Goal: Information Seeking & Learning: Learn about a topic

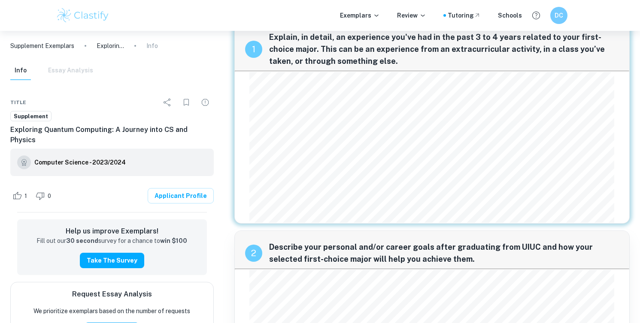
scroll to position [18, 0]
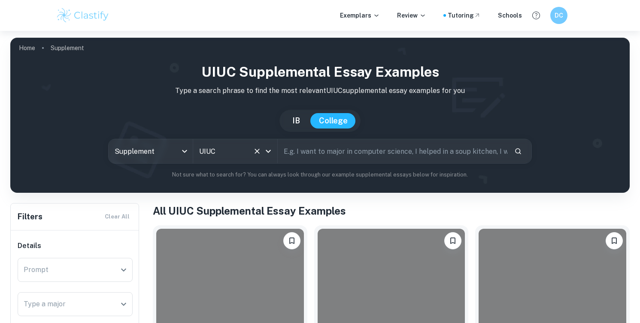
click at [250, 142] on div "UIUC All Colleges" at bounding box center [235, 151] width 84 height 24
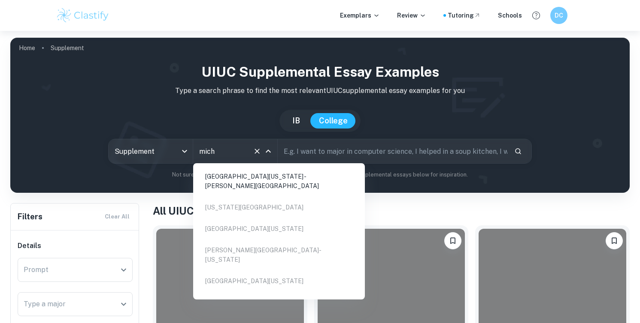
click at [255, 181] on li "[GEOGRAPHIC_DATA][US_STATE] - [PERSON_NAME][GEOGRAPHIC_DATA]" at bounding box center [278, 181] width 165 height 29
type input "mich"
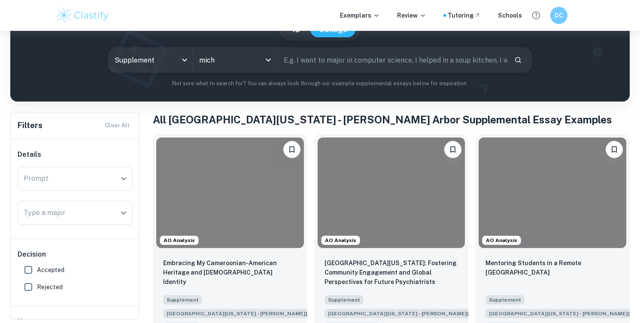
scroll to position [151, 0]
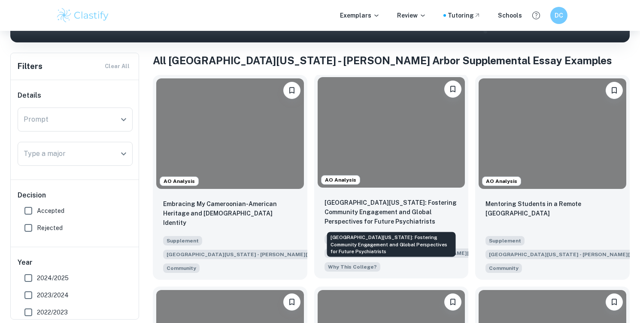
click at [353, 220] on p "[GEOGRAPHIC_DATA][US_STATE]: Fostering Community Engagement and Global Perspect…" at bounding box center [391, 212] width 134 height 28
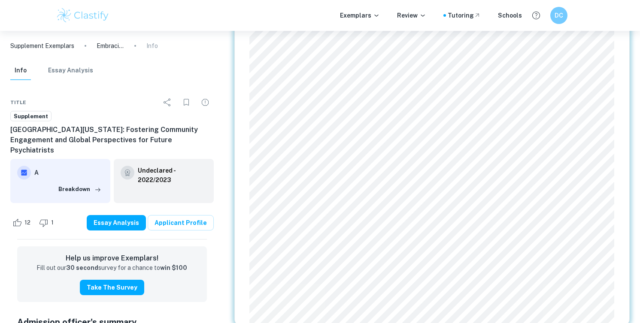
scroll to position [413, 0]
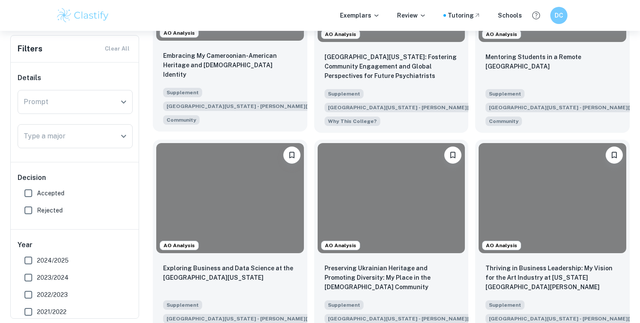
scroll to position [361, 0]
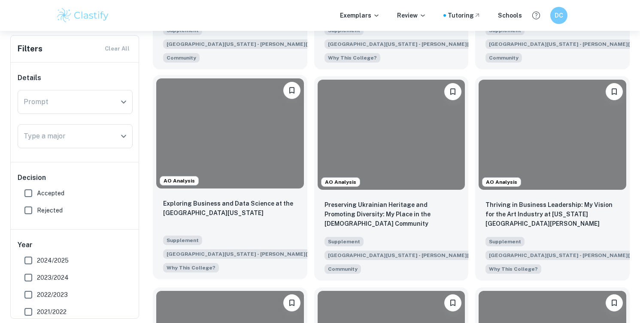
click at [256, 219] on div "Exploring Business and Data Science at the [GEOGRAPHIC_DATA][US_STATE]" at bounding box center [230, 213] width 134 height 29
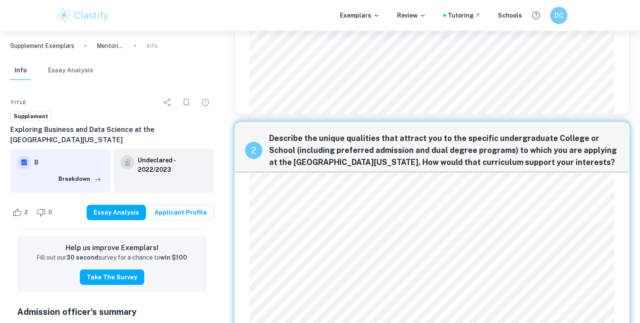
click at [256, 219] on span "of economics, statistics, and machine learning provided an invaluable lens to p…" at bounding box center [417, 221] width 328 height 7
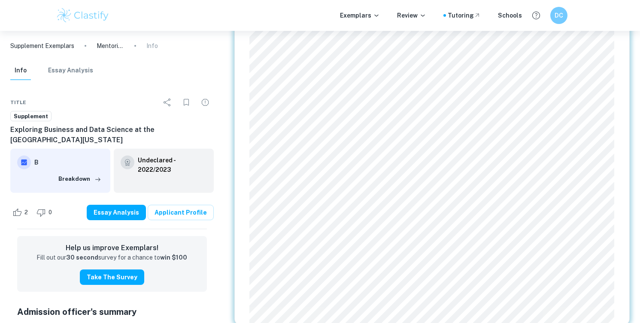
scroll to position [607, 0]
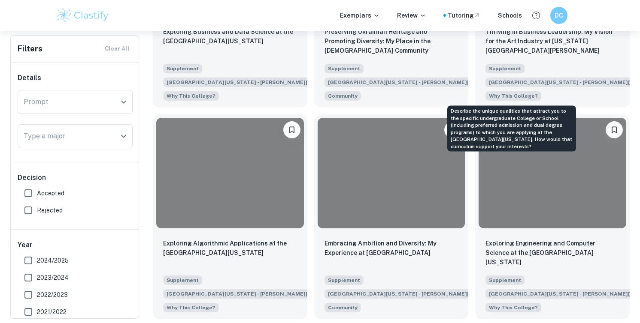
scroll to position [638, 0]
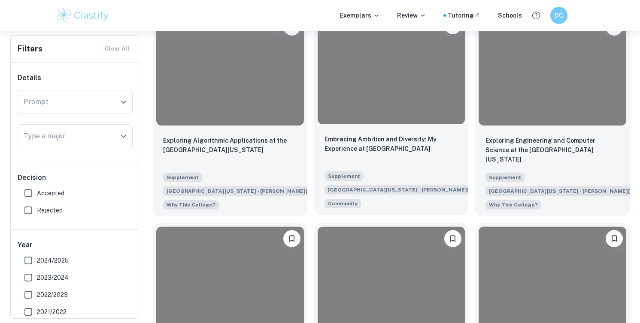
click at [333, 154] on div "Embracing Ambition and Diversity: My Experience at [GEOGRAPHIC_DATA]" at bounding box center [391, 149] width 134 height 29
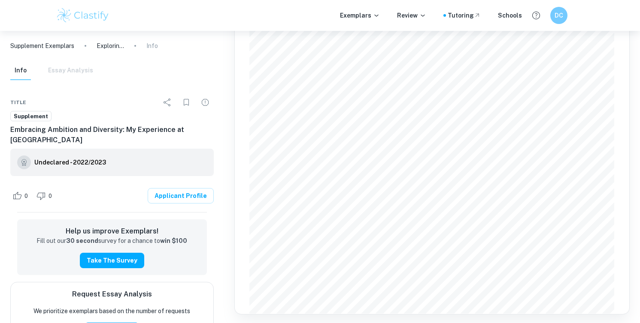
scroll to position [710, 0]
click at [347, 227] on div "Ever since I was introduced to Competitive Programming (CP), I have genuinely e…" at bounding box center [431, 43] width 365 height 540
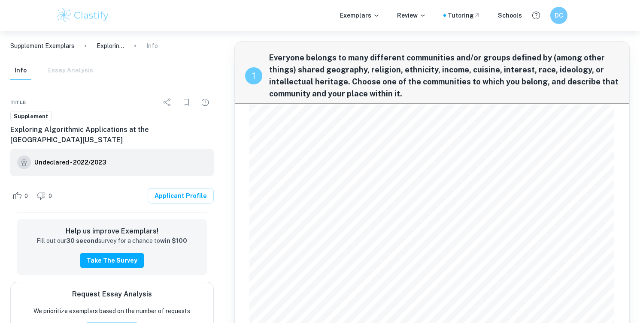
click at [85, 18] on img at bounding box center [83, 15] width 54 height 17
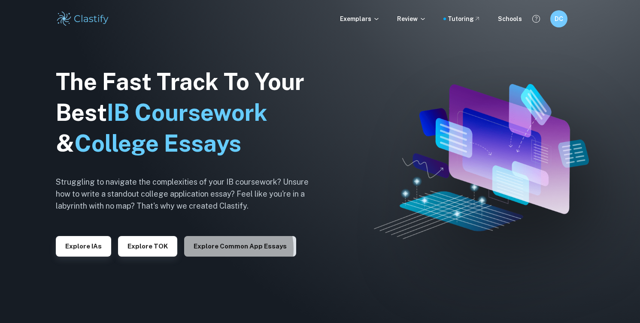
click at [220, 250] on button "Explore Common App essays" at bounding box center [240, 246] width 112 height 21
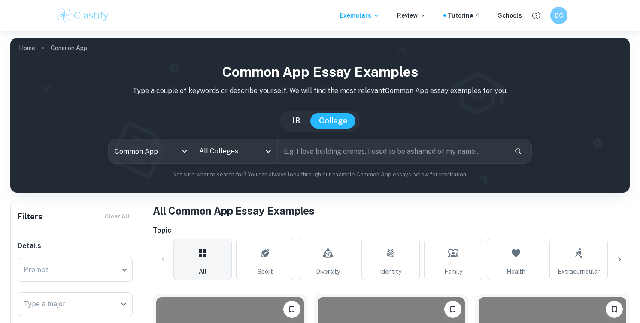
click at [221, 157] on input "All Colleges" at bounding box center [228, 151] width 63 height 16
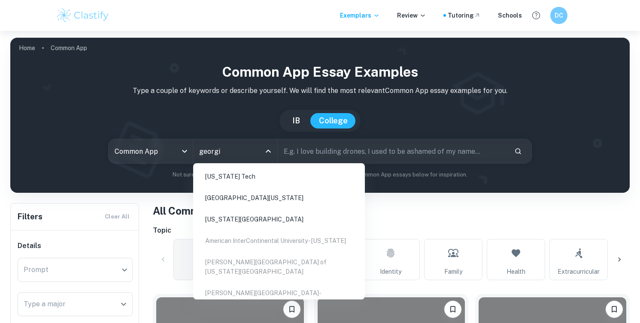
click at [233, 176] on li "[US_STATE] Tech" at bounding box center [278, 177] width 165 height 20
type input "georgi"
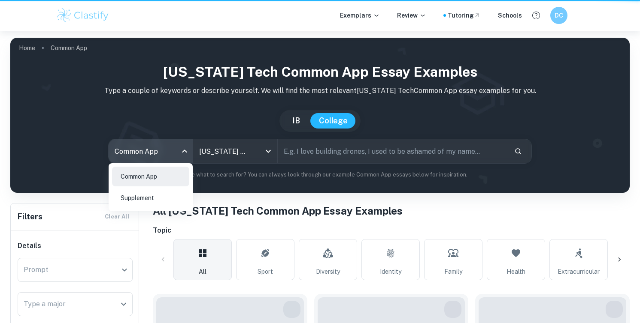
click at [180, 156] on body "We value your privacy We use cookies to enhance your browsing experience, serve…" at bounding box center [320, 192] width 640 height 323
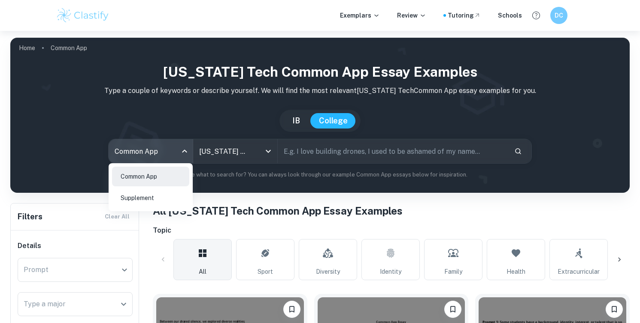
click at [175, 193] on li "Supplement" at bounding box center [150, 198] width 77 height 20
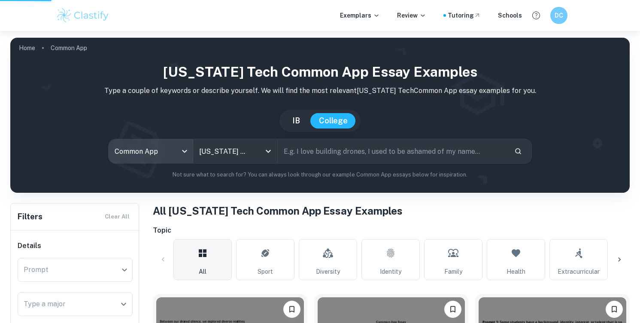
type input "supplement"
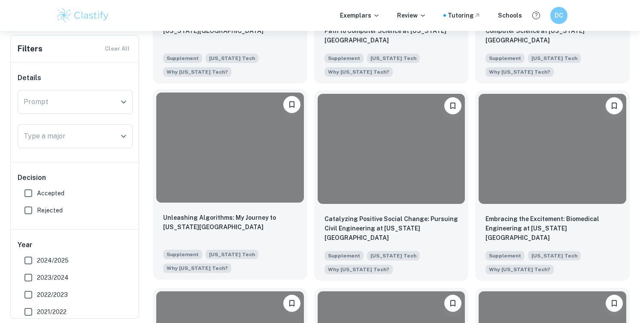
scroll to position [343, 0]
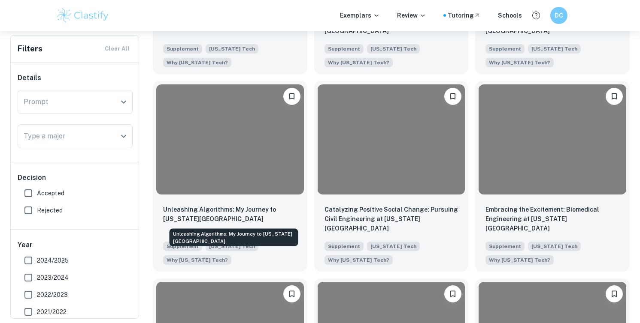
click at [203, 223] on div "Unleashing Algorithms: My Journey to [US_STATE][GEOGRAPHIC_DATA]" at bounding box center [234, 235] width 130 height 24
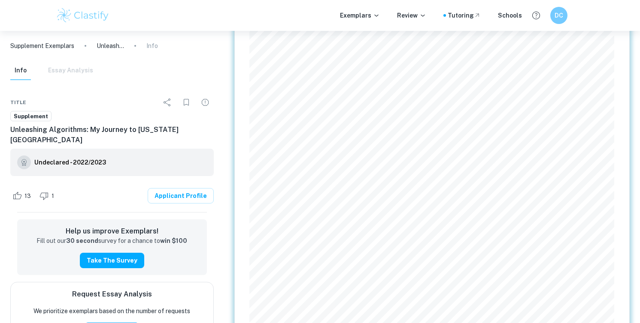
scroll to position [224, 0]
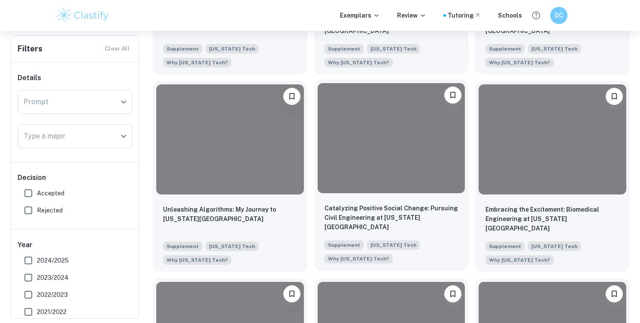
scroll to position [133, 0]
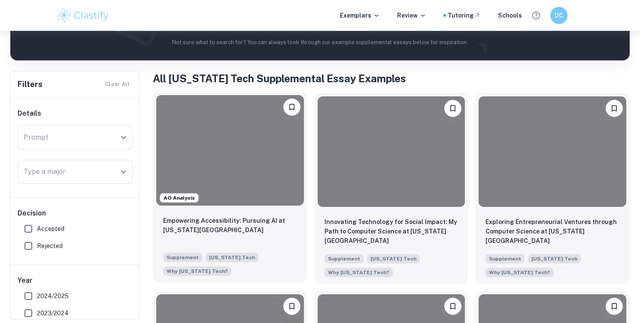
click at [255, 162] on div at bounding box center [230, 150] width 148 height 111
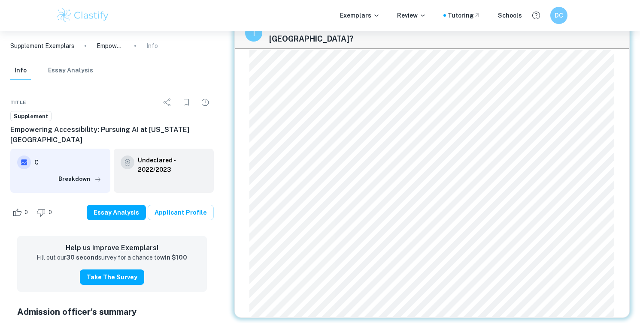
click at [396, 124] on div "Through my academic and professional ventures, I have synthesized a vision for …" at bounding box center [431, 184] width 365 height 268
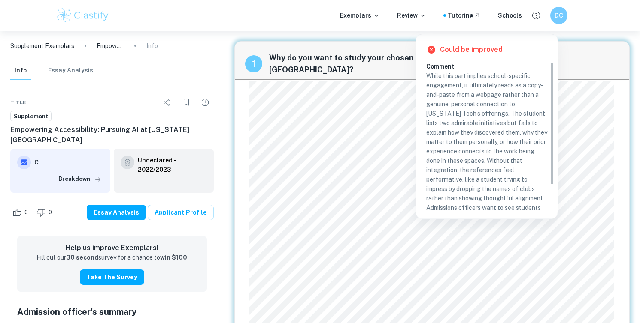
scroll to position [31, 0]
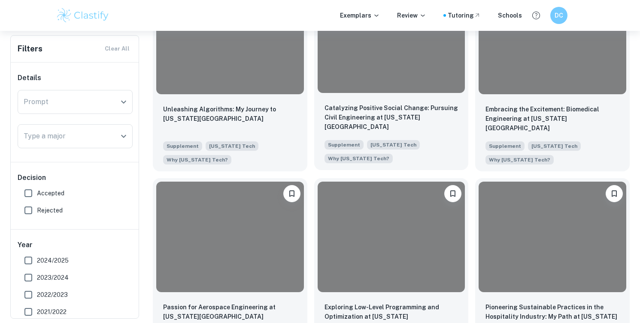
scroll to position [451, 0]
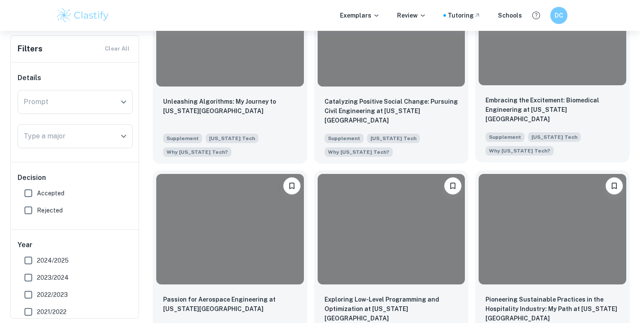
click at [523, 105] on p "Embracing the Excitement: Biomedical Engineering at [US_STATE][GEOGRAPHIC_DATA]" at bounding box center [552, 110] width 134 height 28
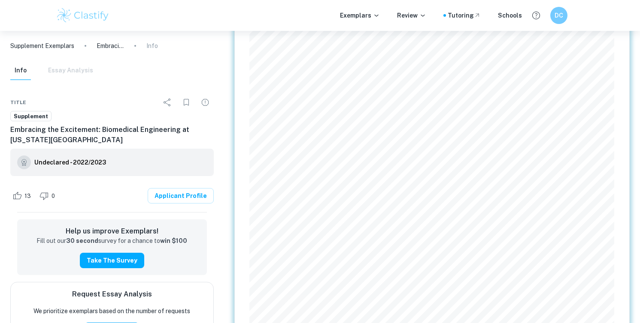
scroll to position [184, 0]
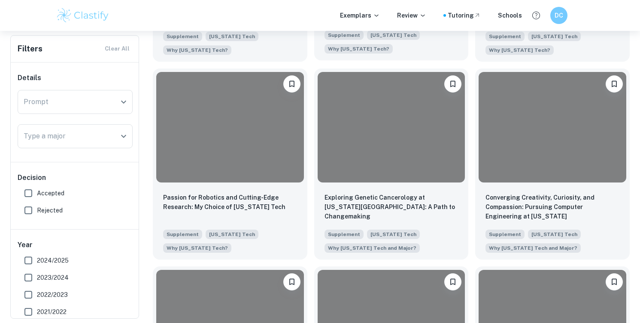
scroll to position [948, 0]
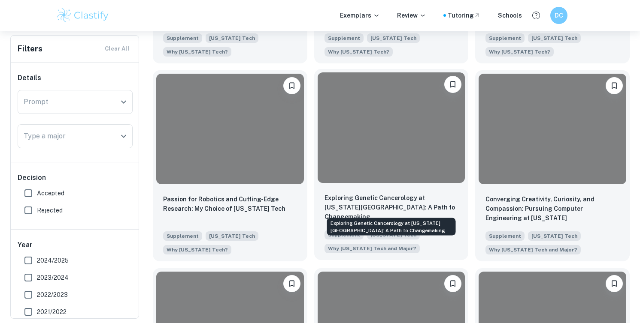
click at [383, 206] on p "Exploring Genetic Cancerology at [US_STATE][GEOGRAPHIC_DATA]: A Path to Changem…" at bounding box center [391, 207] width 134 height 28
